Goal: Task Accomplishment & Management: Complete application form

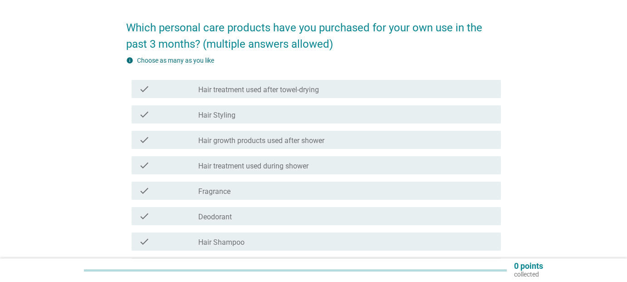
scroll to position [45, 0]
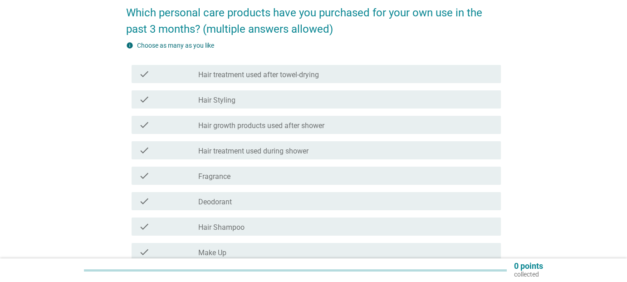
click at [253, 172] on div "check_box_outline_blank Fragrance" at bounding box center [346, 175] width 296 height 11
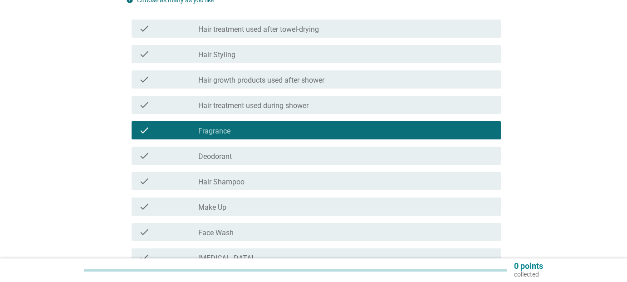
click at [246, 185] on div "check_box_outline_blank Hair Shampoo" at bounding box center [346, 181] width 296 height 11
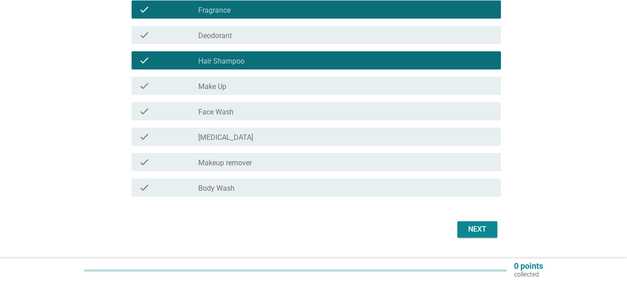
scroll to position [227, 0]
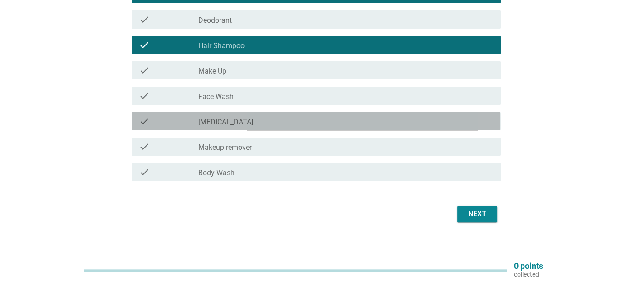
click at [237, 126] on div "check_box_outline_blank [MEDICAL_DATA]" at bounding box center [346, 121] width 296 height 11
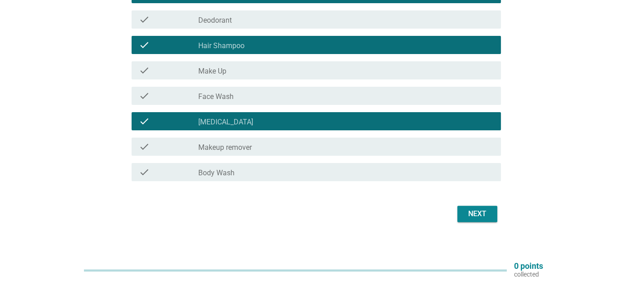
click at [253, 177] on div "check check_box_outline_blank Body Wash" at bounding box center [316, 172] width 369 height 18
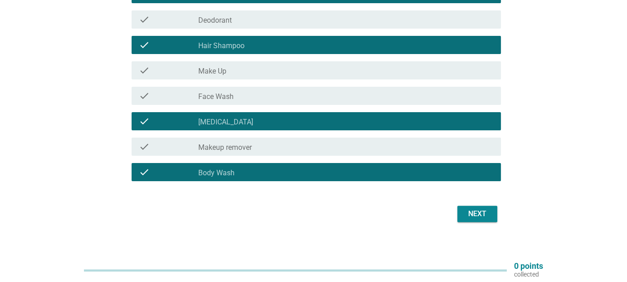
click at [480, 212] on div "Next" at bounding box center [477, 213] width 25 height 11
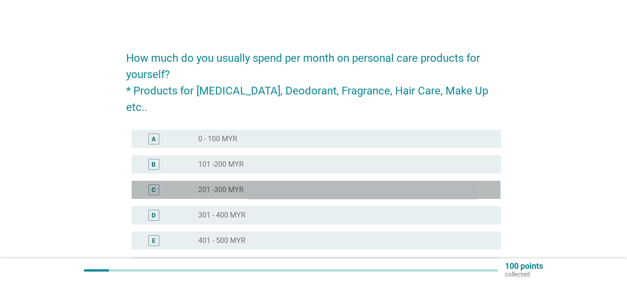
click at [222, 185] on label "201 -300 MYR" at bounding box center [220, 189] width 45 height 9
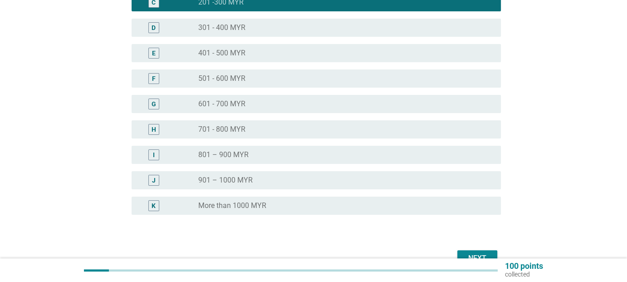
scroll to position [222, 0]
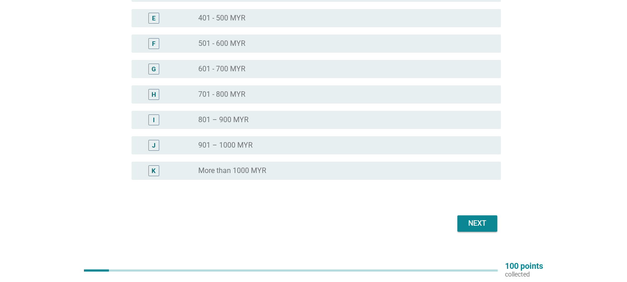
click at [471, 218] on div "Next" at bounding box center [477, 223] width 25 height 11
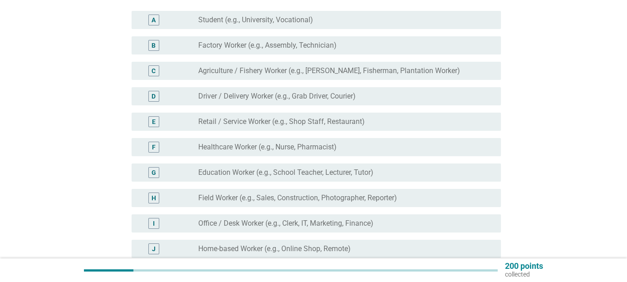
scroll to position [91, 0]
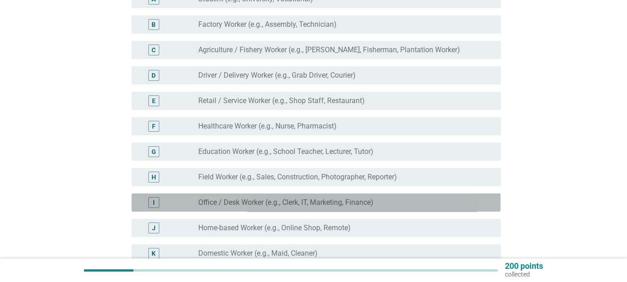
click at [258, 204] on label "Office / Desk Worker (e.g., Clerk, IT, Marketing, Finance)" at bounding box center [285, 202] width 175 height 9
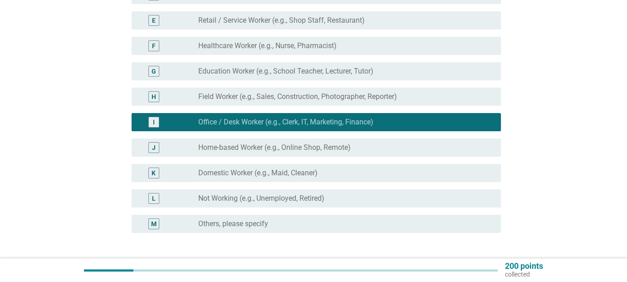
scroll to position [241, 0]
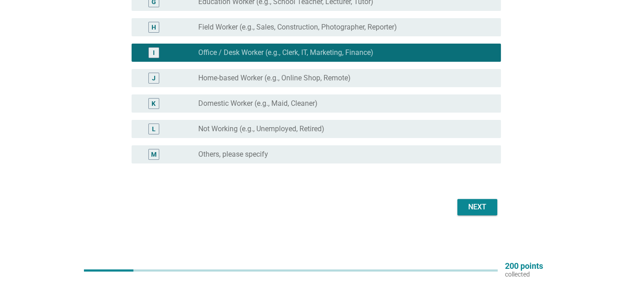
click at [474, 210] on div "Next" at bounding box center [477, 207] width 25 height 11
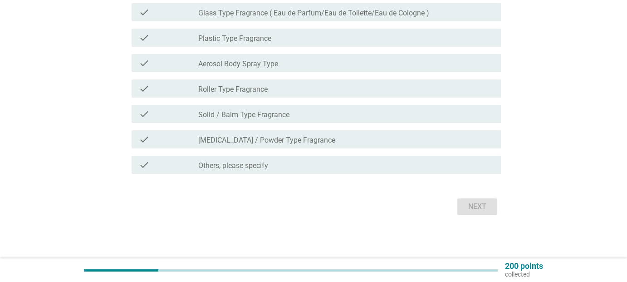
scroll to position [0, 0]
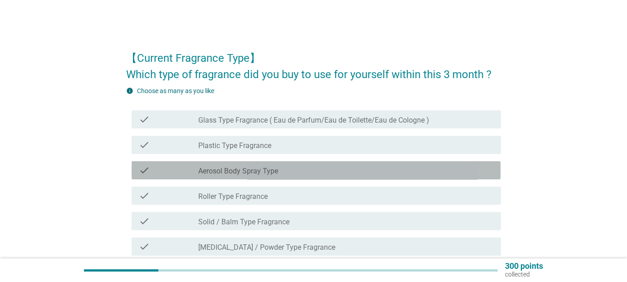
click at [272, 173] on label "Aerosol Body Spray Type" at bounding box center [238, 171] width 80 height 9
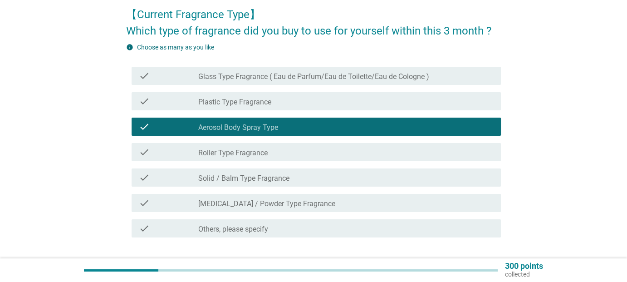
scroll to position [91, 0]
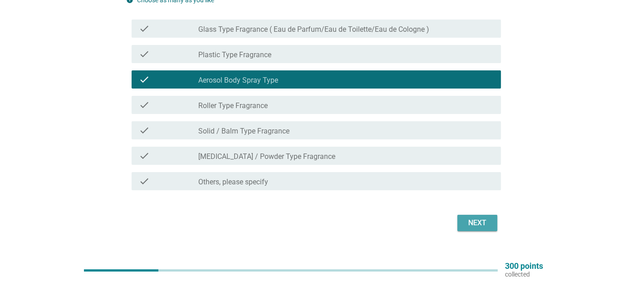
click at [467, 224] on div "Next" at bounding box center [477, 222] width 25 height 11
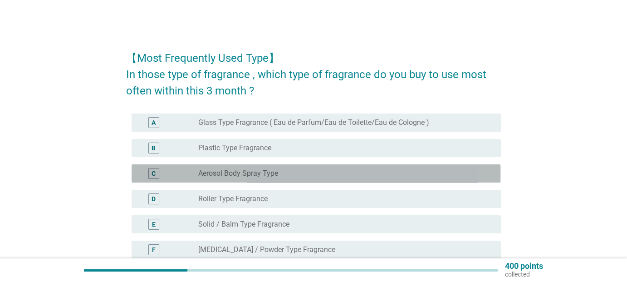
click at [313, 175] on div "radio_button_unchecked Aerosol Body Spray Type" at bounding box center [342, 173] width 288 height 9
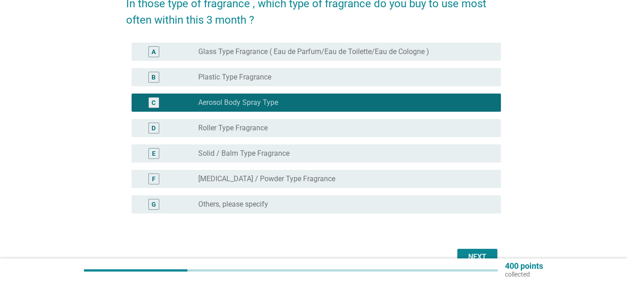
scroll to position [121, 0]
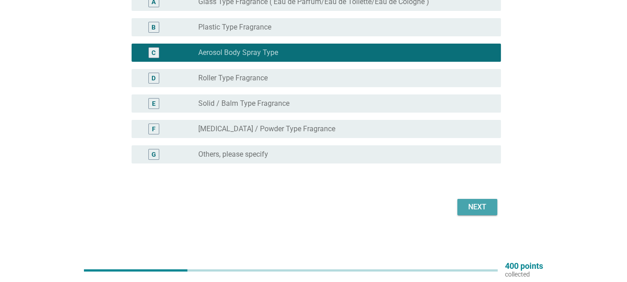
click at [473, 211] on div "Next" at bounding box center [477, 207] width 25 height 11
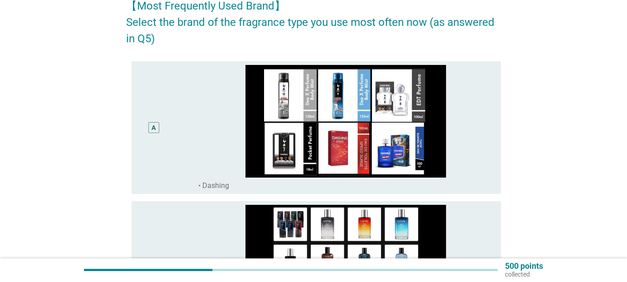
scroll to position [0, 0]
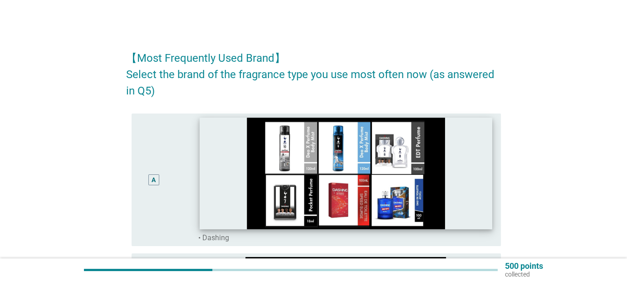
click at [218, 186] on img at bounding box center [346, 174] width 293 height 112
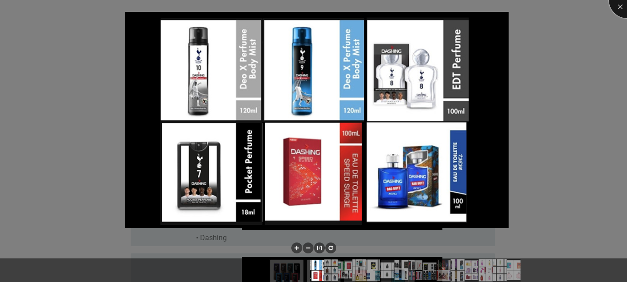
click at [623, 2] on div at bounding box center [627, 0] width 36 height 36
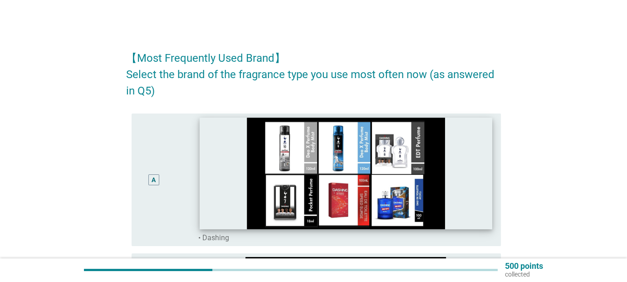
click at [469, 171] on img at bounding box center [346, 174] width 293 height 112
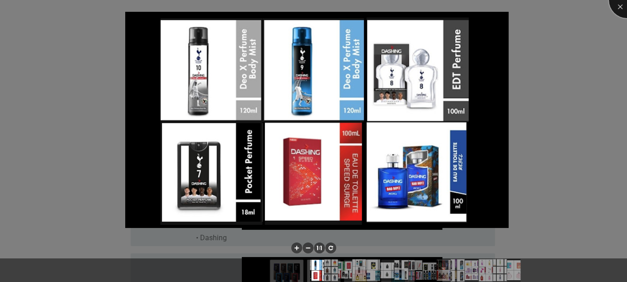
click at [620, 9] on div at bounding box center [627, 0] width 36 height 36
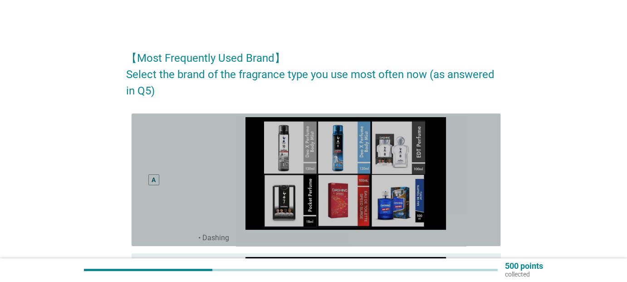
click at [153, 175] on div "A" at bounding box center [154, 180] width 4 height 10
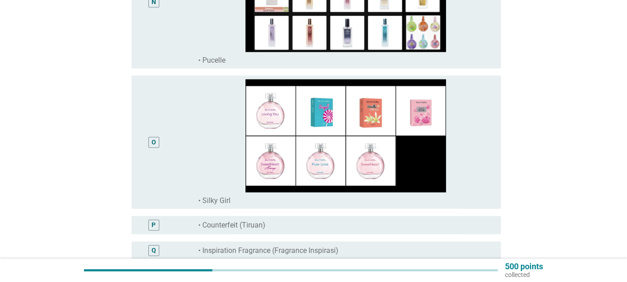
scroll to position [2120, 0]
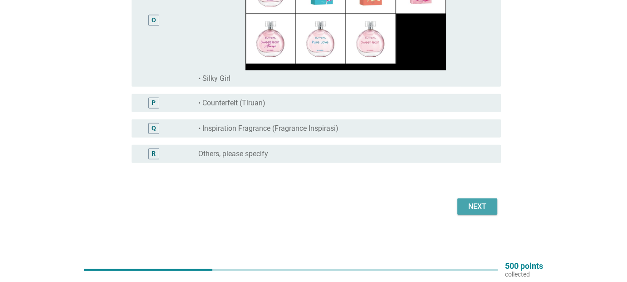
click at [466, 209] on div "Next" at bounding box center [477, 206] width 25 height 11
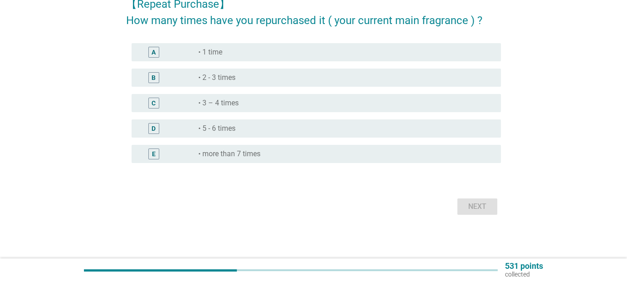
scroll to position [0, 0]
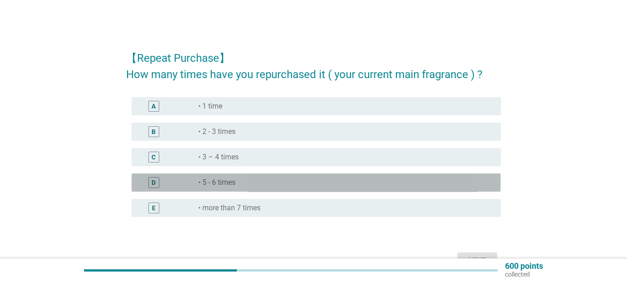
click at [251, 182] on div "radio_button_unchecked • 5 - 6 times" at bounding box center [342, 182] width 288 height 9
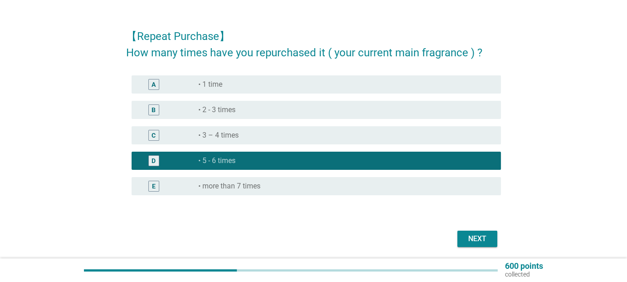
scroll to position [54, 0]
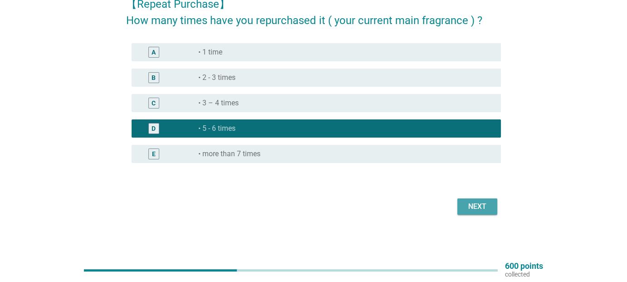
click at [485, 212] on button "Next" at bounding box center [478, 206] width 40 height 16
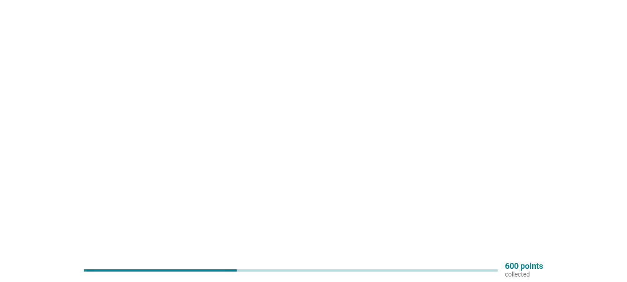
scroll to position [0, 0]
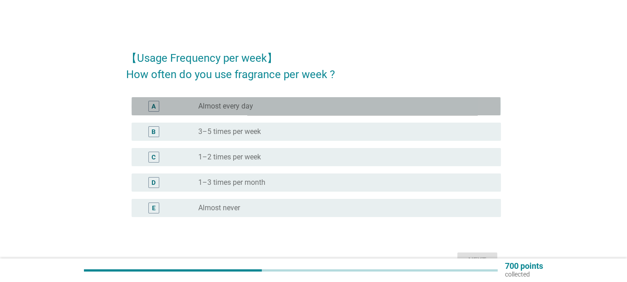
click at [253, 108] on label "Almost every day" at bounding box center [225, 106] width 55 height 9
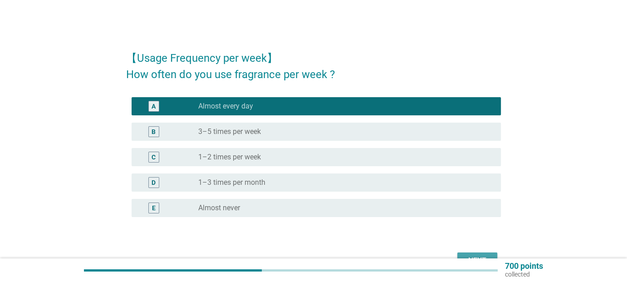
click at [479, 254] on button "Next" at bounding box center [478, 260] width 40 height 16
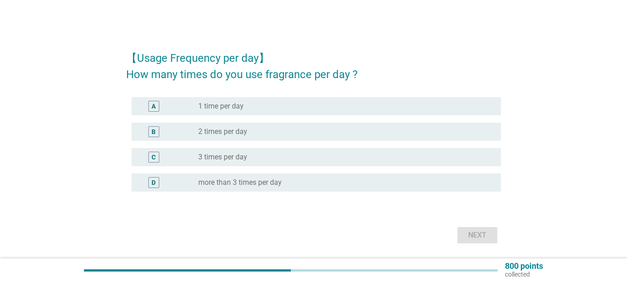
click at [288, 108] on div "radio_button_unchecked 1 time per day" at bounding box center [342, 106] width 288 height 9
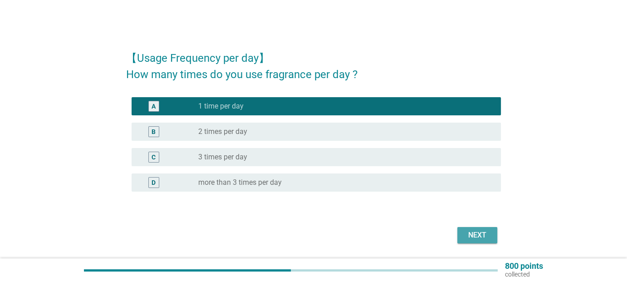
click at [484, 241] on button "Next" at bounding box center [478, 235] width 40 height 16
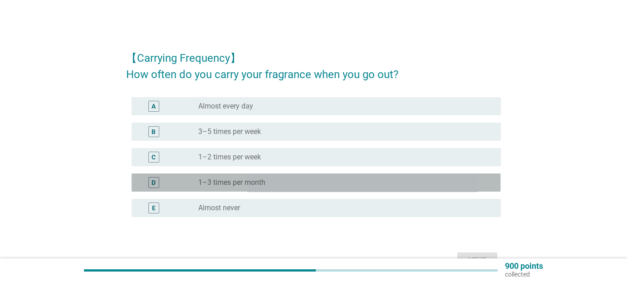
click at [275, 178] on div "radio_button_unchecked 1–3 times per month" at bounding box center [342, 182] width 288 height 9
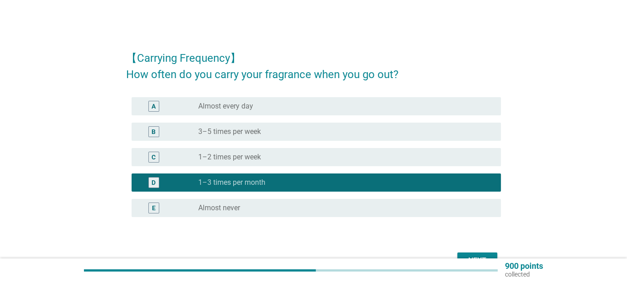
click at [276, 156] on div "radio_button_unchecked 1–2 times per week" at bounding box center [342, 157] width 288 height 9
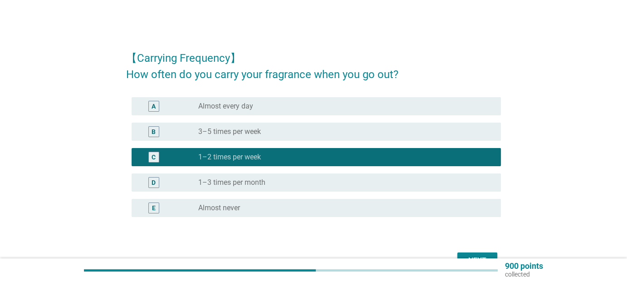
click at [476, 256] on div "Next" at bounding box center [477, 260] width 25 height 11
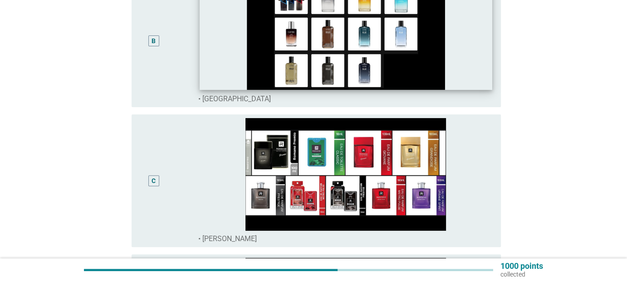
scroll to position [272, 0]
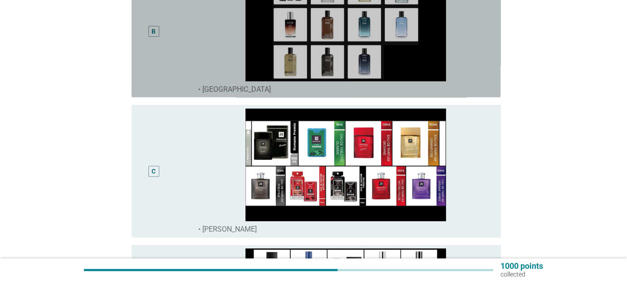
click at [152, 30] on div "B" at bounding box center [154, 31] width 4 height 10
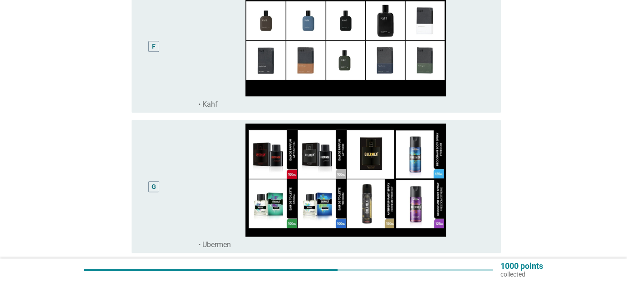
scroll to position [953, 0]
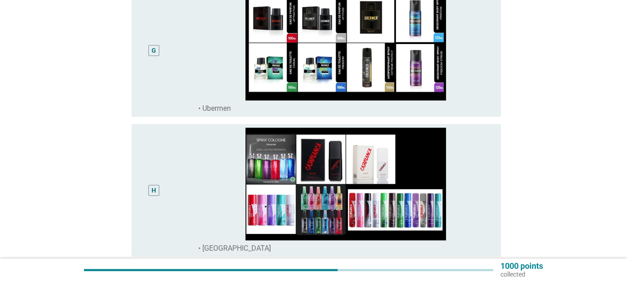
click at [151, 51] on div "G" at bounding box center [153, 50] width 11 height 11
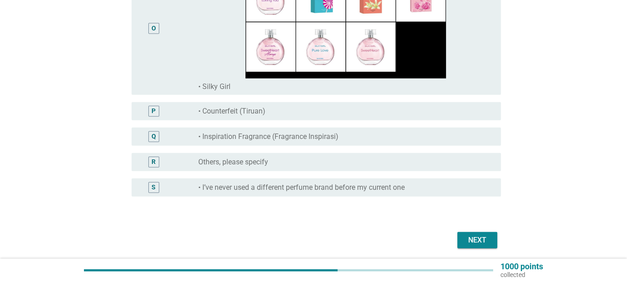
scroll to position [2129, 0]
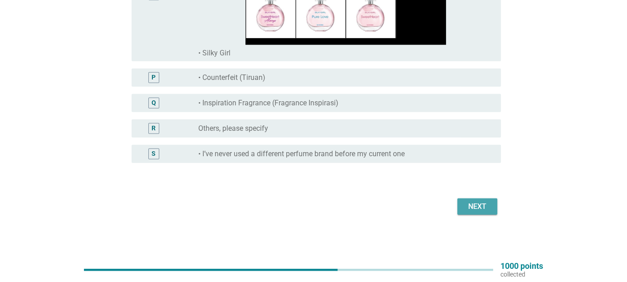
click at [474, 207] on div "Next" at bounding box center [477, 206] width 25 height 11
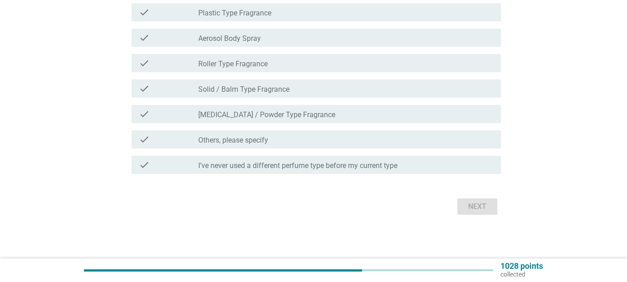
scroll to position [0, 0]
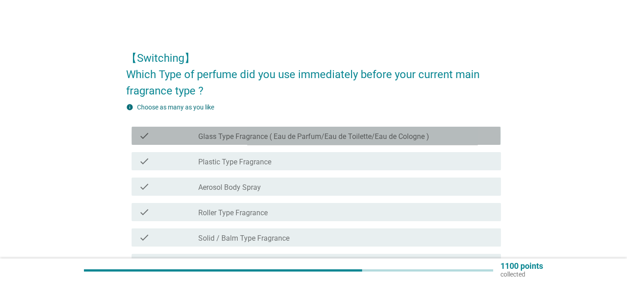
click at [273, 136] on label "Glass Type Fragrance ( Eau de Parfum/Eau de Toilette/Eau de Cologne )" at bounding box center [313, 136] width 231 height 9
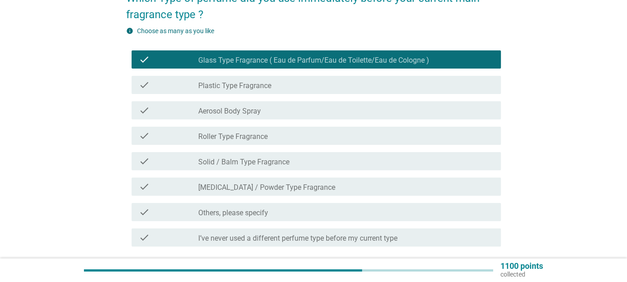
scroll to position [149, 0]
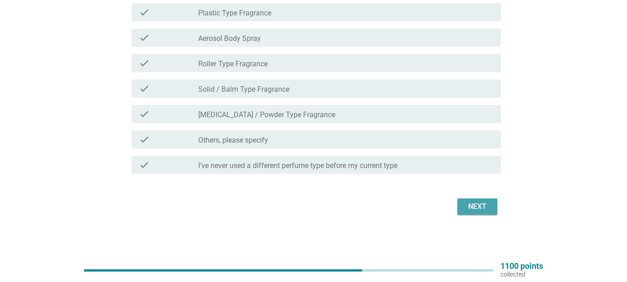
click at [478, 207] on div "Next" at bounding box center [477, 206] width 25 height 11
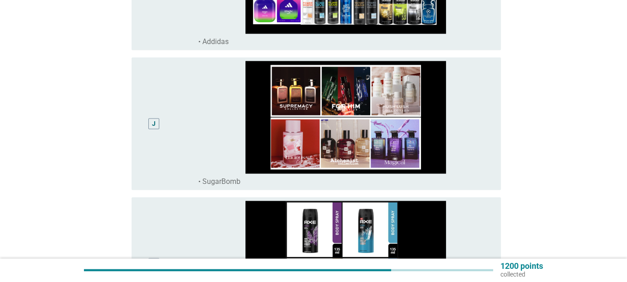
scroll to position [1180, 0]
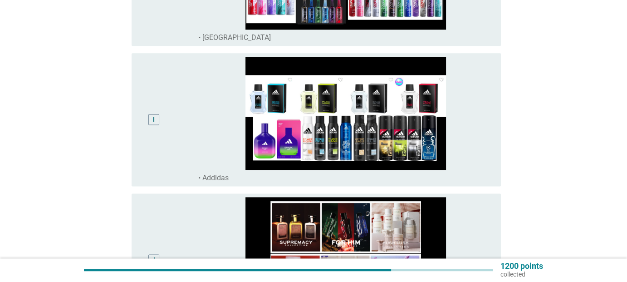
click at [149, 121] on div "I" at bounding box center [153, 119] width 11 height 11
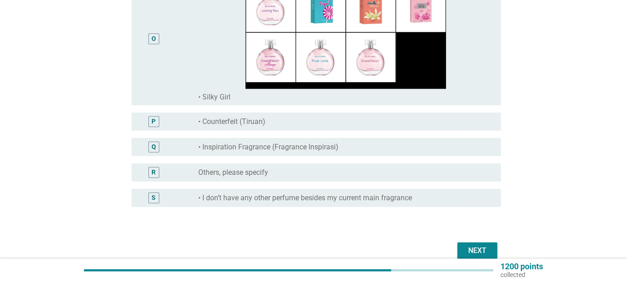
scroll to position [2145, 0]
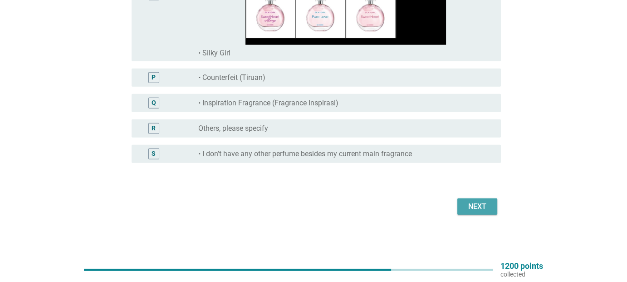
click at [483, 205] on div "Next" at bounding box center [477, 206] width 25 height 11
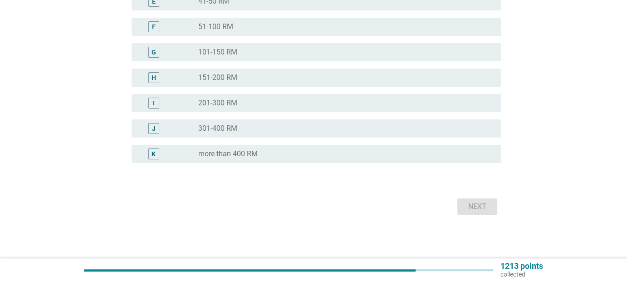
scroll to position [0, 0]
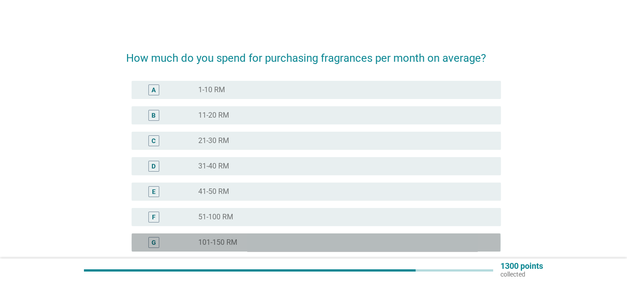
click at [228, 242] on label "101-150 RM" at bounding box center [217, 242] width 39 height 9
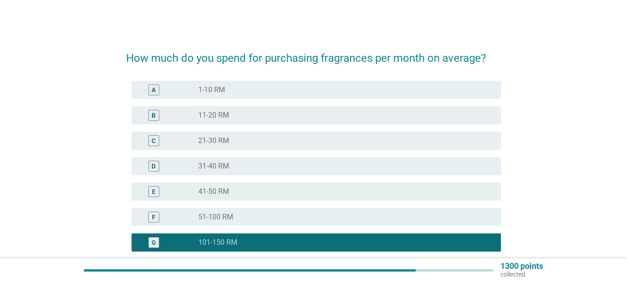
scroll to position [91, 0]
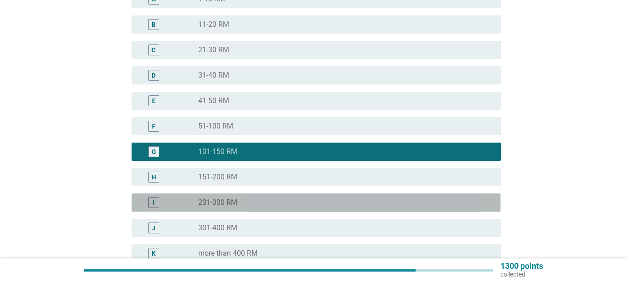
click at [232, 202] on label "201-300 RM" at bounding box center [217, 202] width 39 height 9
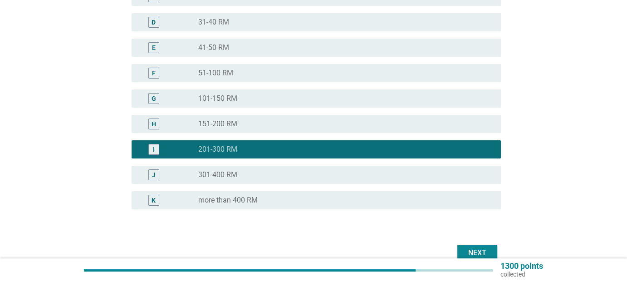
scroll to position [190, 0]
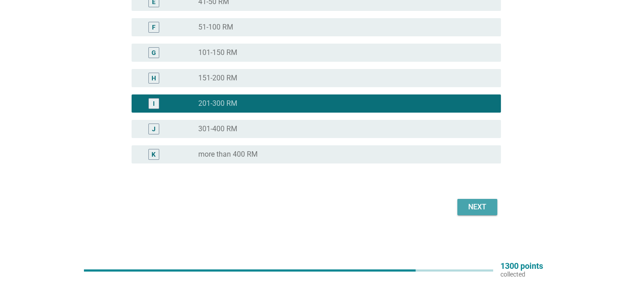
click at [468, 202] on div "Next" at bounding box center [477, 207] width 25 height 11
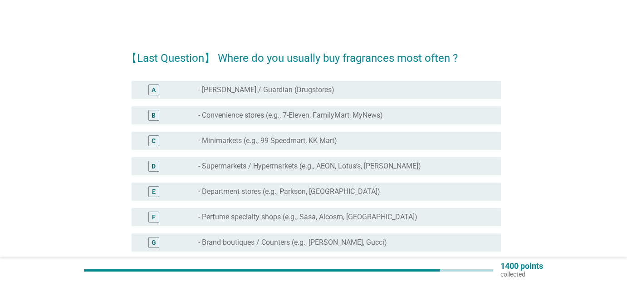
click at [307, 88] on label "- [PERSON_NAME] / Guardian (Drugstores)" at bounding box center [266, 89] width 136 height 9
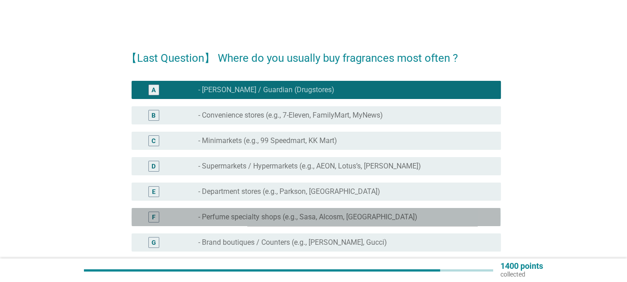
click at [343, 219] on label "- Perfume specialty shops (e.g., Sasa, Alcosm, [GEOGRAPHIC_DATA])" at bounding box center [307, 216] width 219 height 9
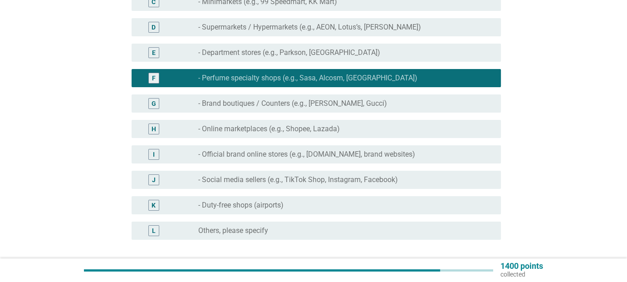
scroll to position [215, 0]
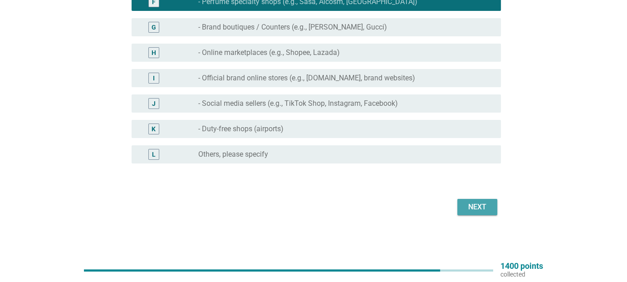
click at [465, 199] on button "Next" at bounding box center [478, 207] width 40 height 16
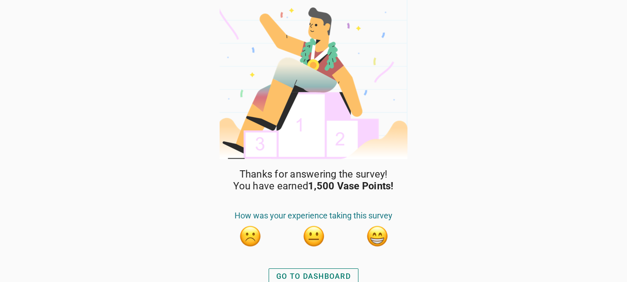
click at [375, 236] on button "button" at bounding box center [377, 236] width 23 height 23
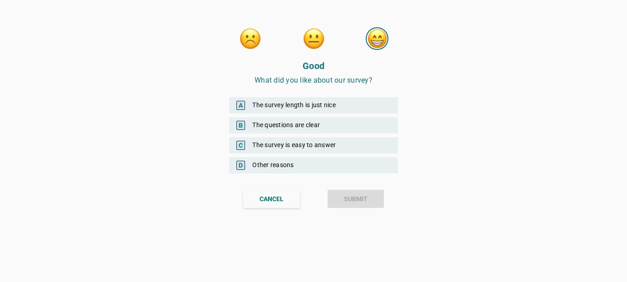
click at [302, 103] on div "A The survey length is just nice" at bounding box center [313, 105] width 169 height 16
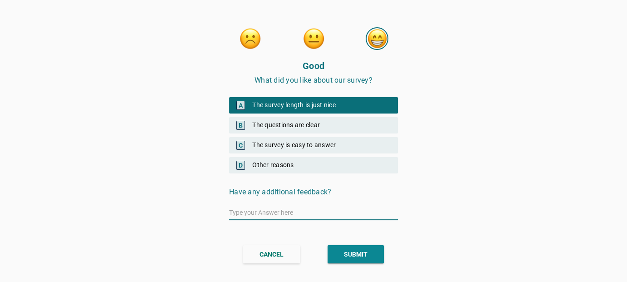
click at [347, 256] on div "SUBMIT" at bounding box center [356, 255] width 24 height 10
